Goal: Task Accomplishment & Management: Manage account settings

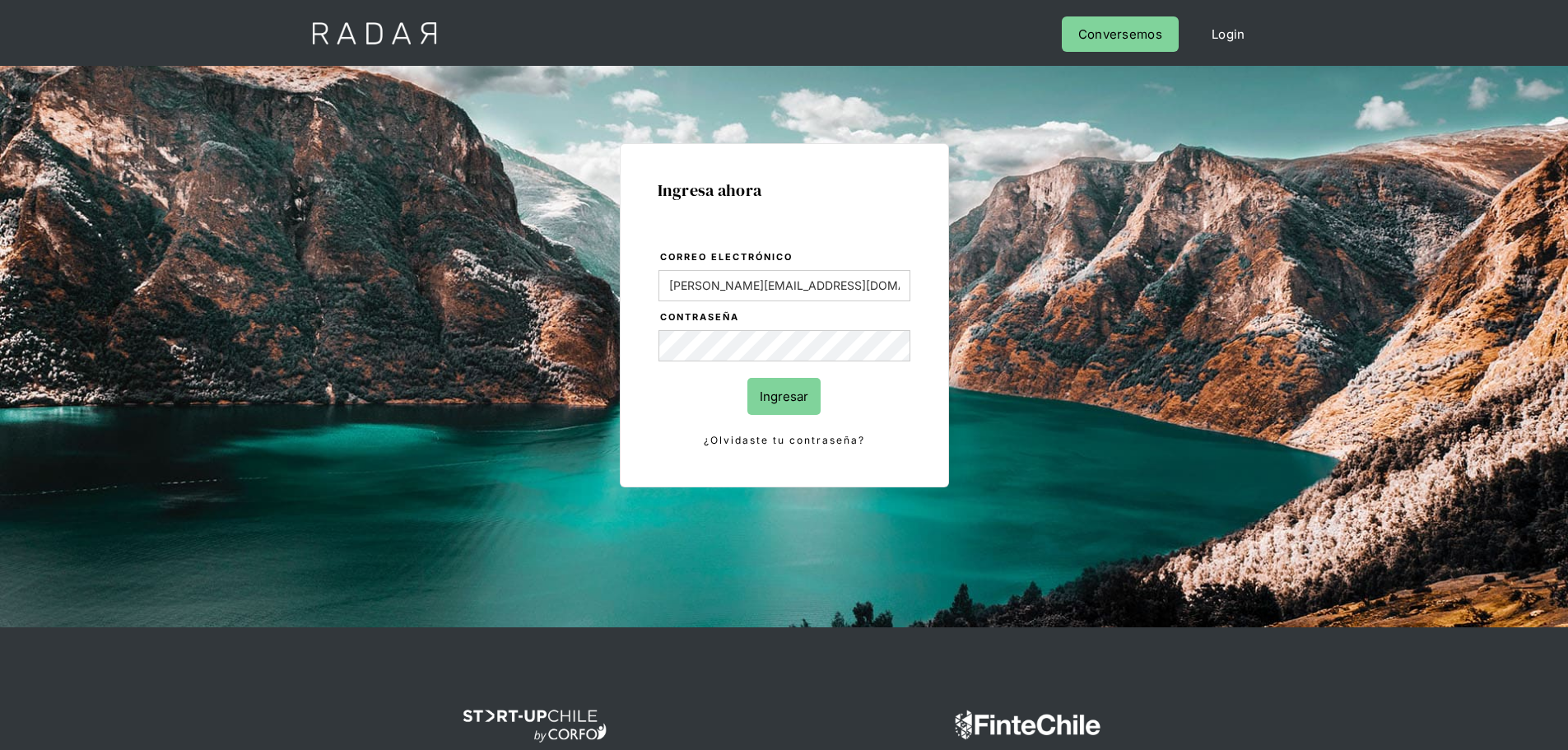
click at [783, 395] on input "Ingresar" at bounding box center [784, 396] width 74 height 37
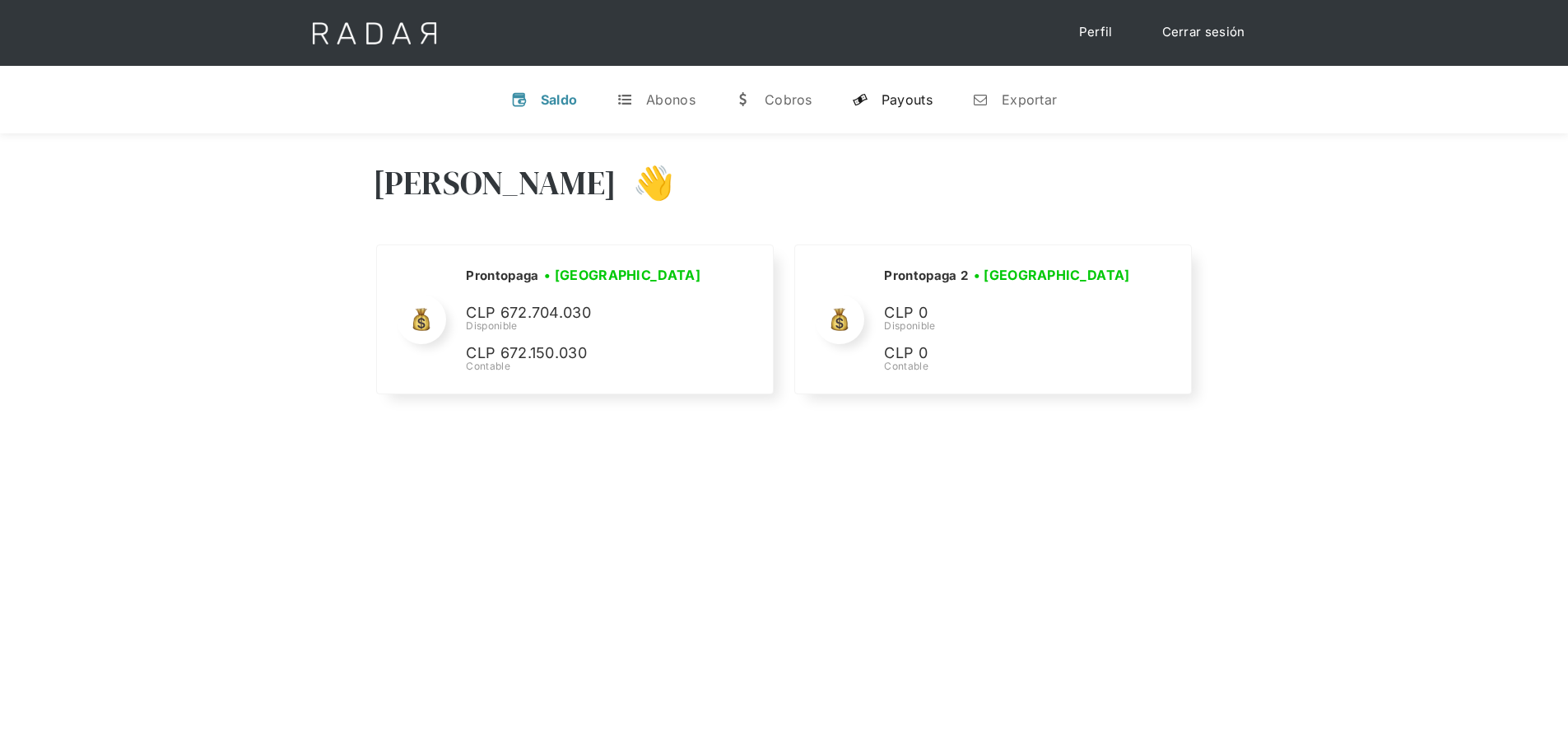
click at [896, 91] on div "Payouts" at bounding box center [906, 99] width 51 height 16
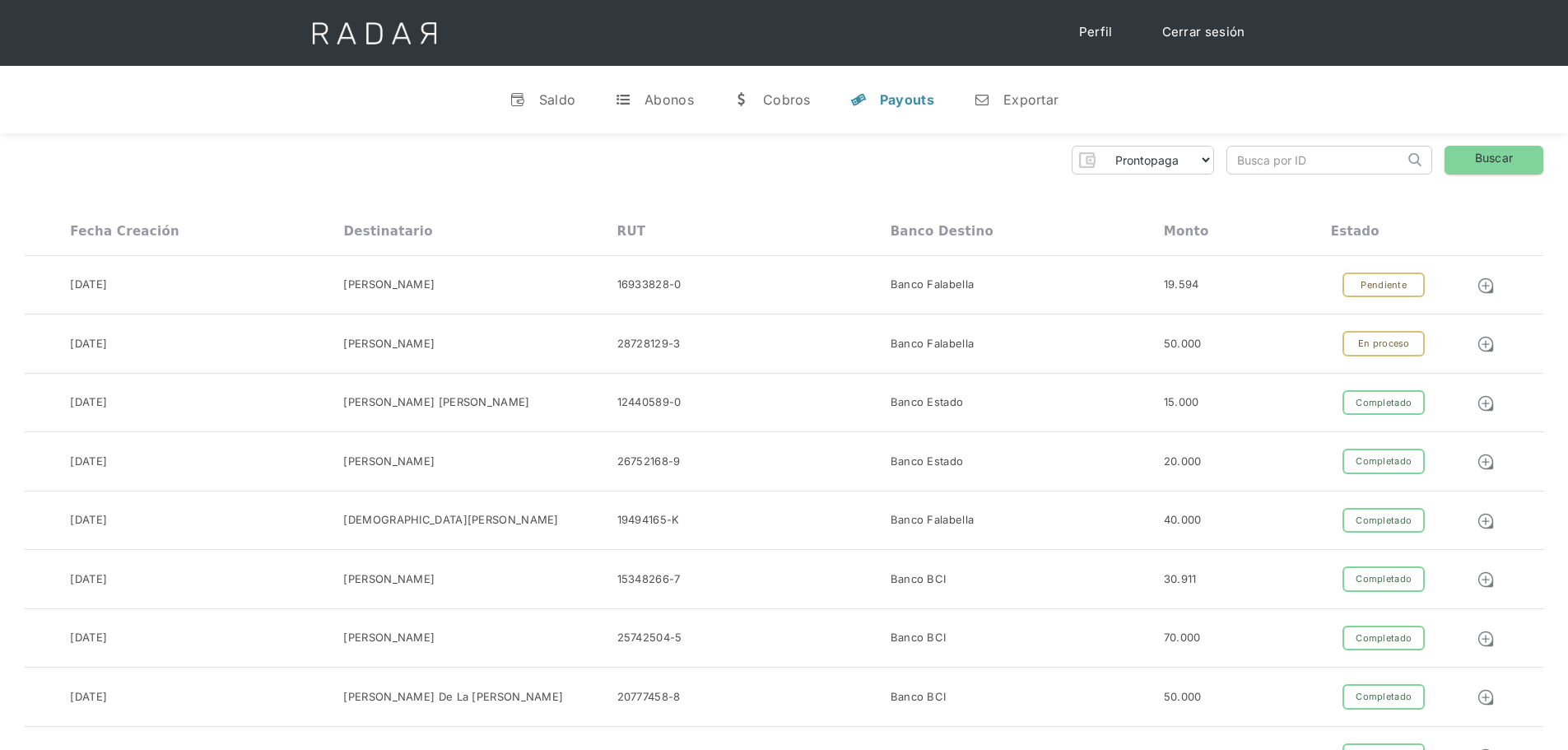
click at [1283, 172] on input "search" at bounding box center [1315, 160] width 177 height 27
paste input "7a6d2114-00ef-4ba2-9648-49dccd6603b3"
type input "7a6d2114-00ef-4ba2-9648-49dccd6603b3"
click at [1506, 165] on link "Buscar" at bounding box center [1494, 160] width 99 height 29
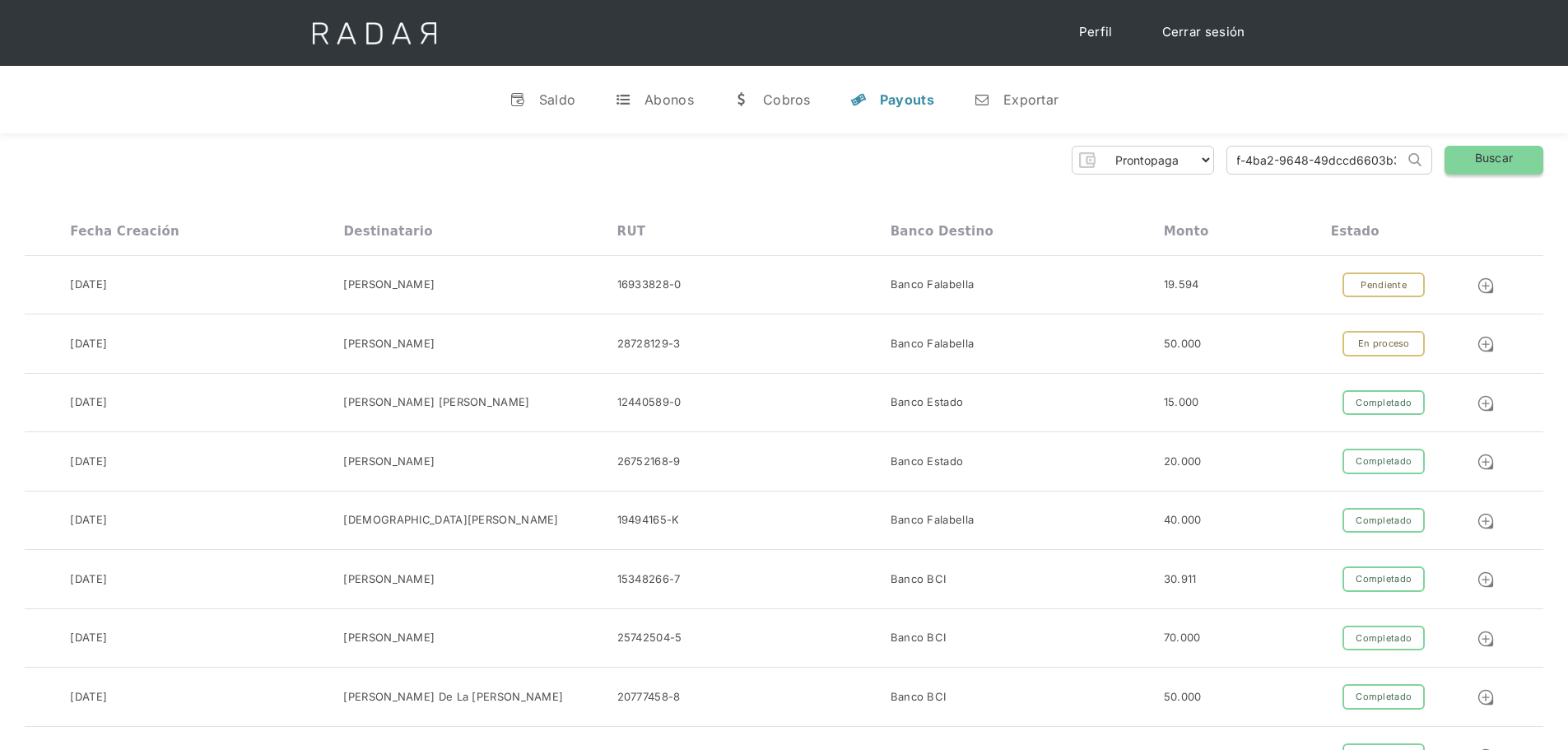
scroll to position [0, 0]
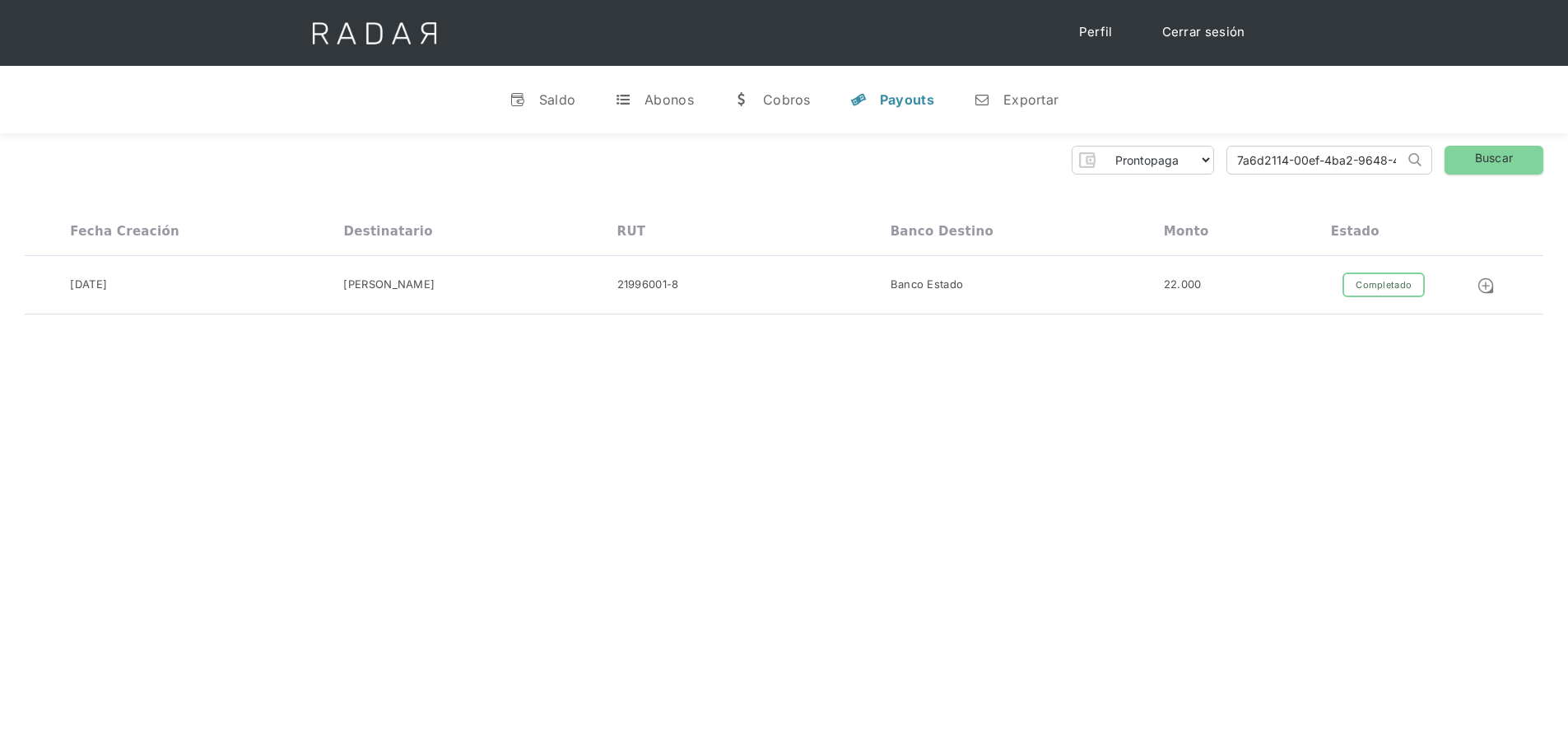
click at [1446, 540] on div "Hola Evans 👋 Cargando tus cuentas... Nombre de la empresa • Conectada • Descone…" at bounding box center [784, 508] width 1568 height 750
click at [1223, 54] on div "Cerrar sesión Perfil" at bounding box center [784, 33] width 988 height 66
click at [1223, 34] on link "Cerrar sesión" at bounding box center [1203, 32] width 116 height 32
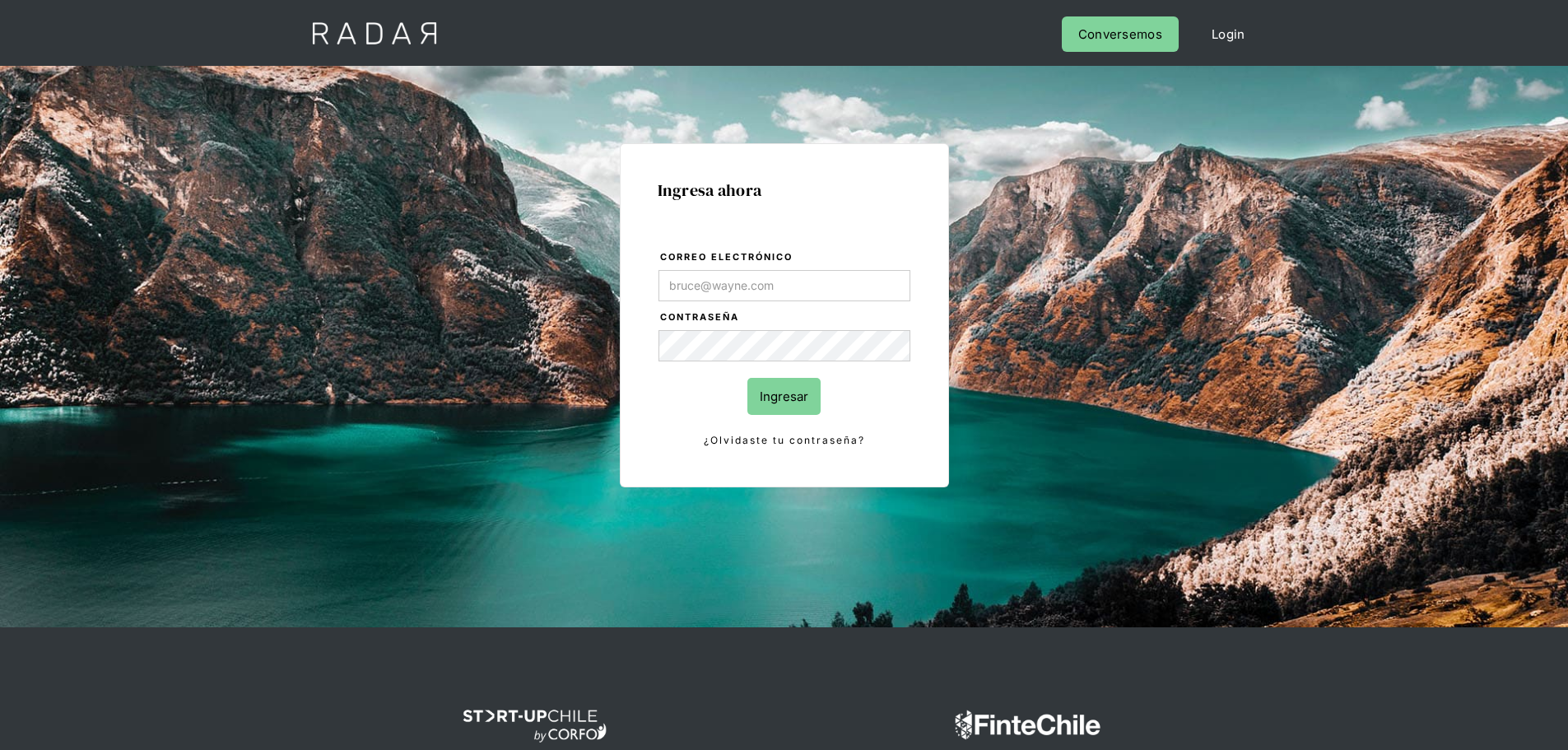
type input "Evans@prontopaga.com"
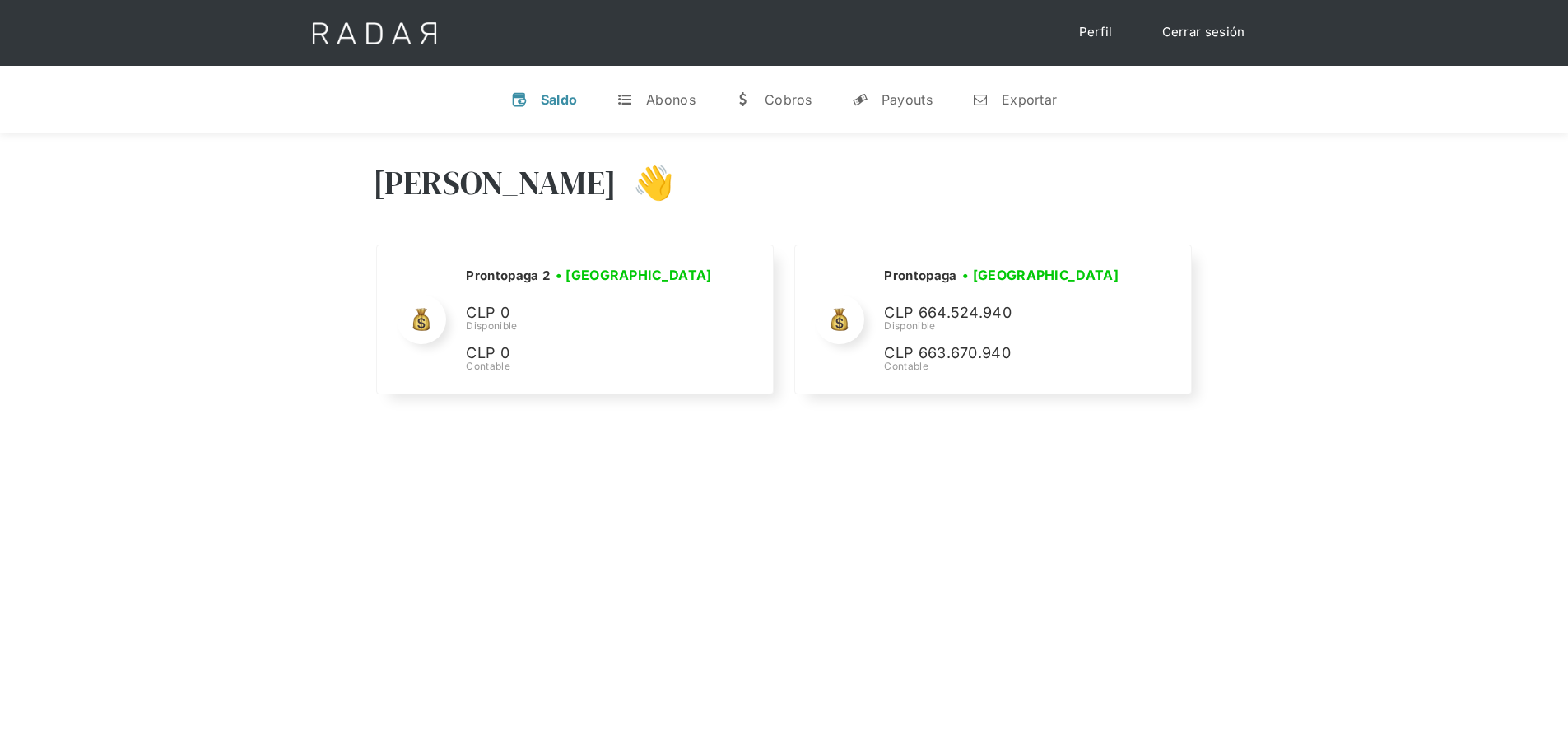
click at [786, 622] on div "[PERSON_NAME] 👋 Cargando tus cuentas... Nombre de la empresa • [GEOGRAPHIC_DATA…" at bounding box center [784, 508] width 1568 height 750
click at [1202, 34] on link "Cerrar sesión" at bounding box center [1203, 32] width 116 height 32
